Goal: Information Seeking & Learning: Check status

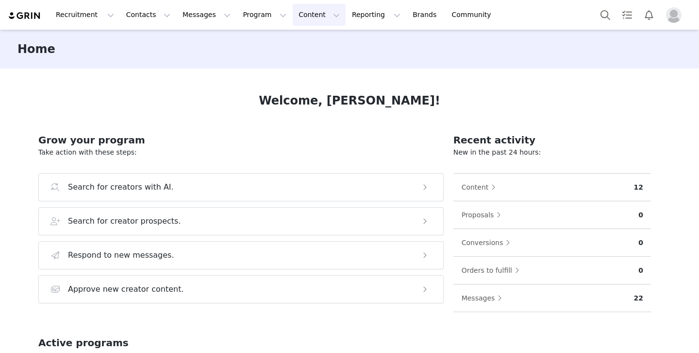
click at [299, 18] on button "Content Content" at bounding box center [319, 15] width 53 height 22
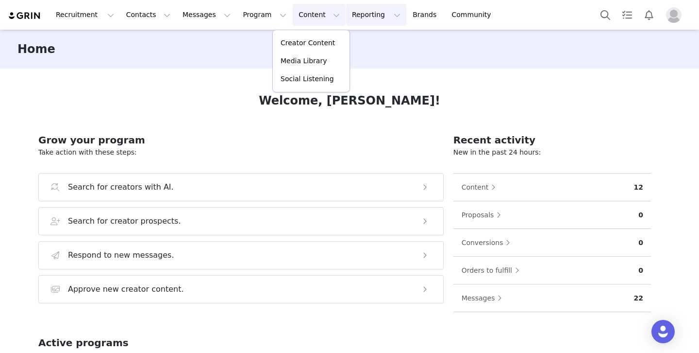
click at [346, 12] on button "Reporting Reporting" at bounding box center [376, 15] width 60 height 22
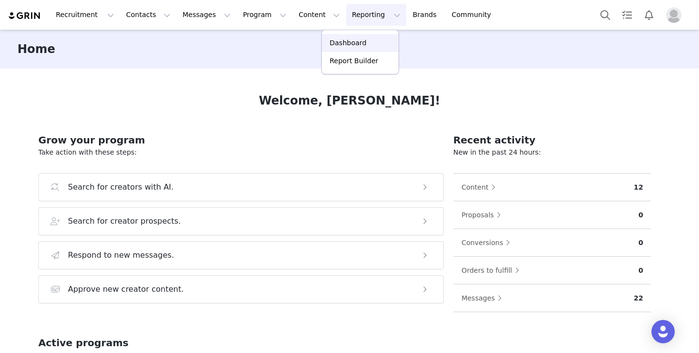
click at [351, 45] on p "Dashboard" at bounding box center [348, 43] width 37 height 10
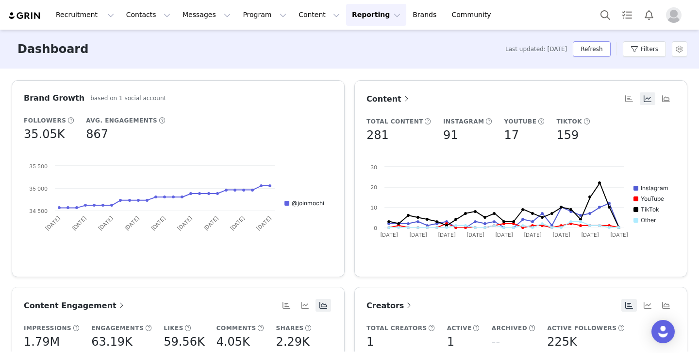
click at [586, 47] on button "Refresh" at bounding box center [591, 49] width 37 height 16
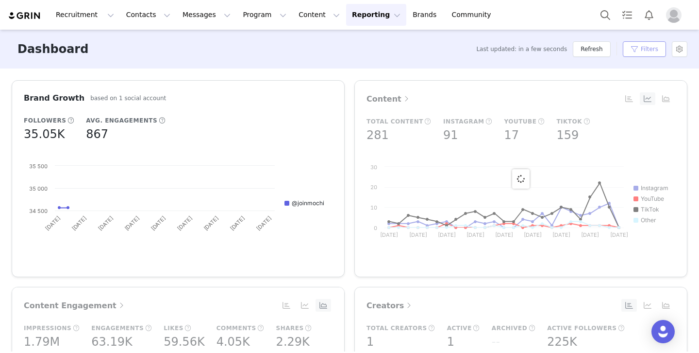
click at [652, 50] on button "Filters" at bounding box center [644, 49] width 43 height 16
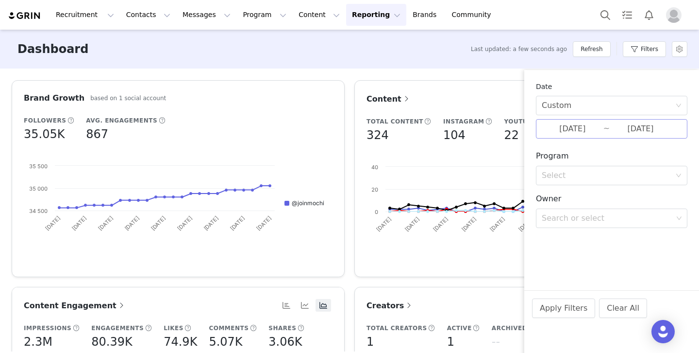
click at [603, 131] on input "[DATE]" at bounding box center [573, 128] width 62 height 13
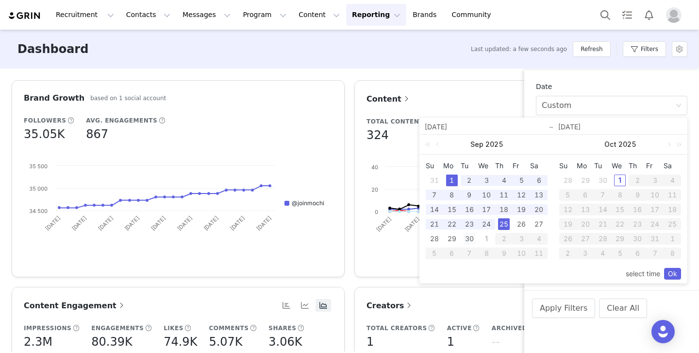
click at [470, 238] on div "30" at bounding box center [470, 239] width 12 height 12
click at [452, 181] on div "1" at bounding box center [452, 180] width 12 height 12
type input "[DATE]"
click at [671, 271] on link "Ok" at bounding box center [672, 274] width 17 height 12
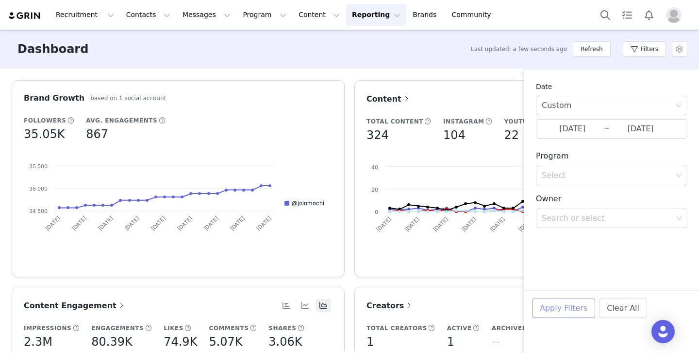
click at [565, 306] on button "Apply Filters" at bounding box center [563, 307] width 63 height 19
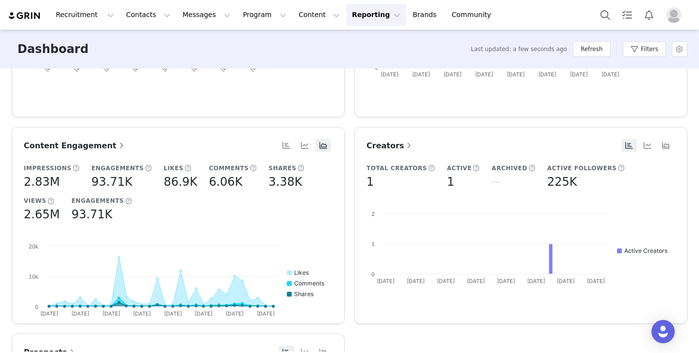
scroll to position [165, 0]
